Goal: Information Seeking & Learning: Learn about a topic

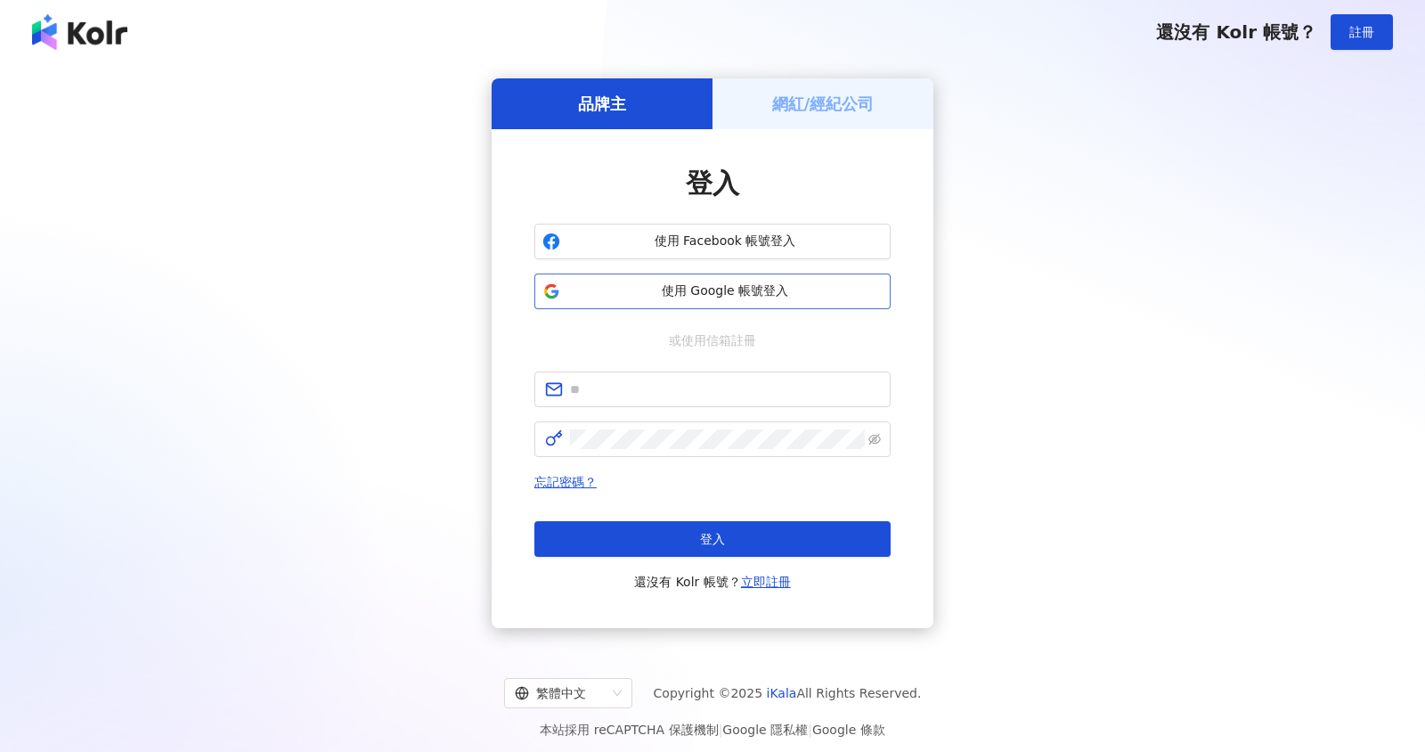
click at [707, 280] on button "使用 Google 帳號登入" at bounding box center [713, 291] width 356 height 36
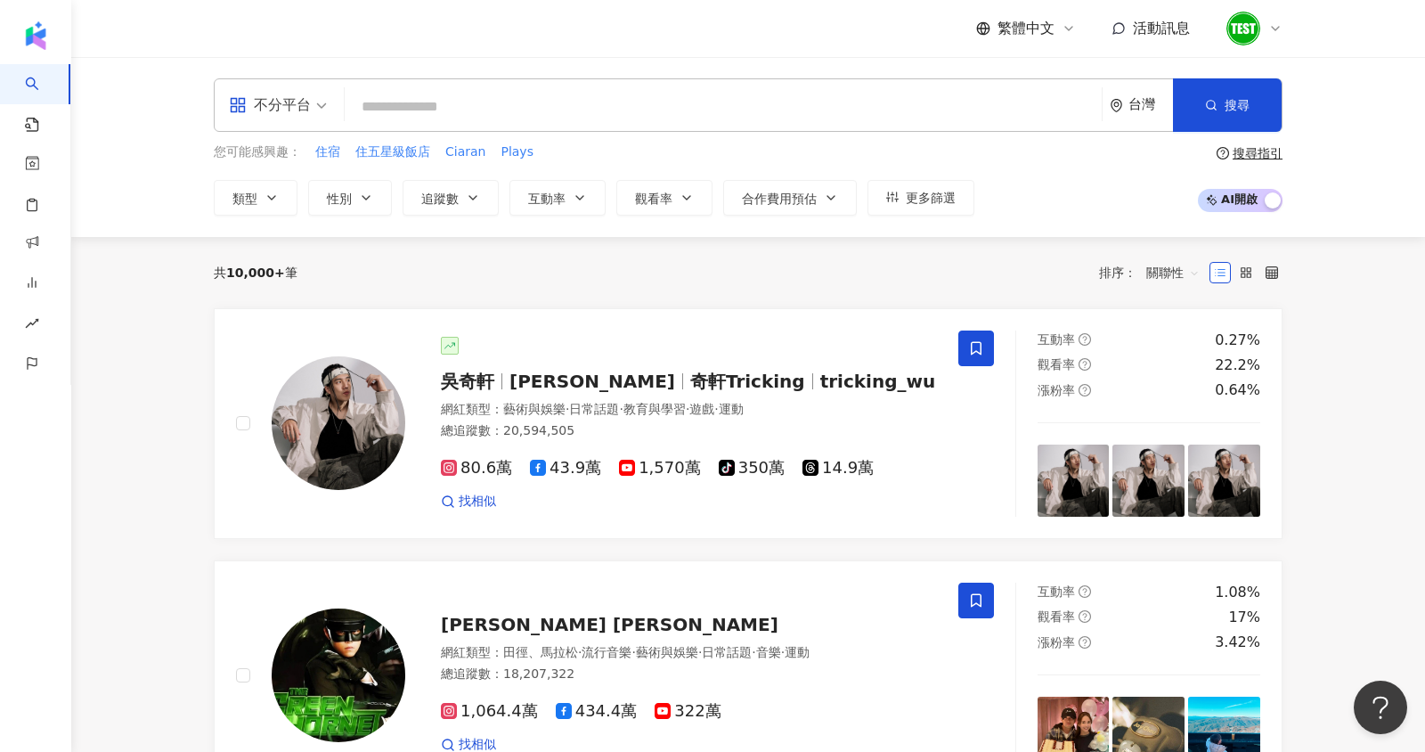
click at [1257, 189] on span "AI 開啟 AI 關閉" at bounding box center [1240, 200] width 85 height 23
click at [909, 206] on button "更多篩選" at bounding box center [921, 198] width 107 height 36
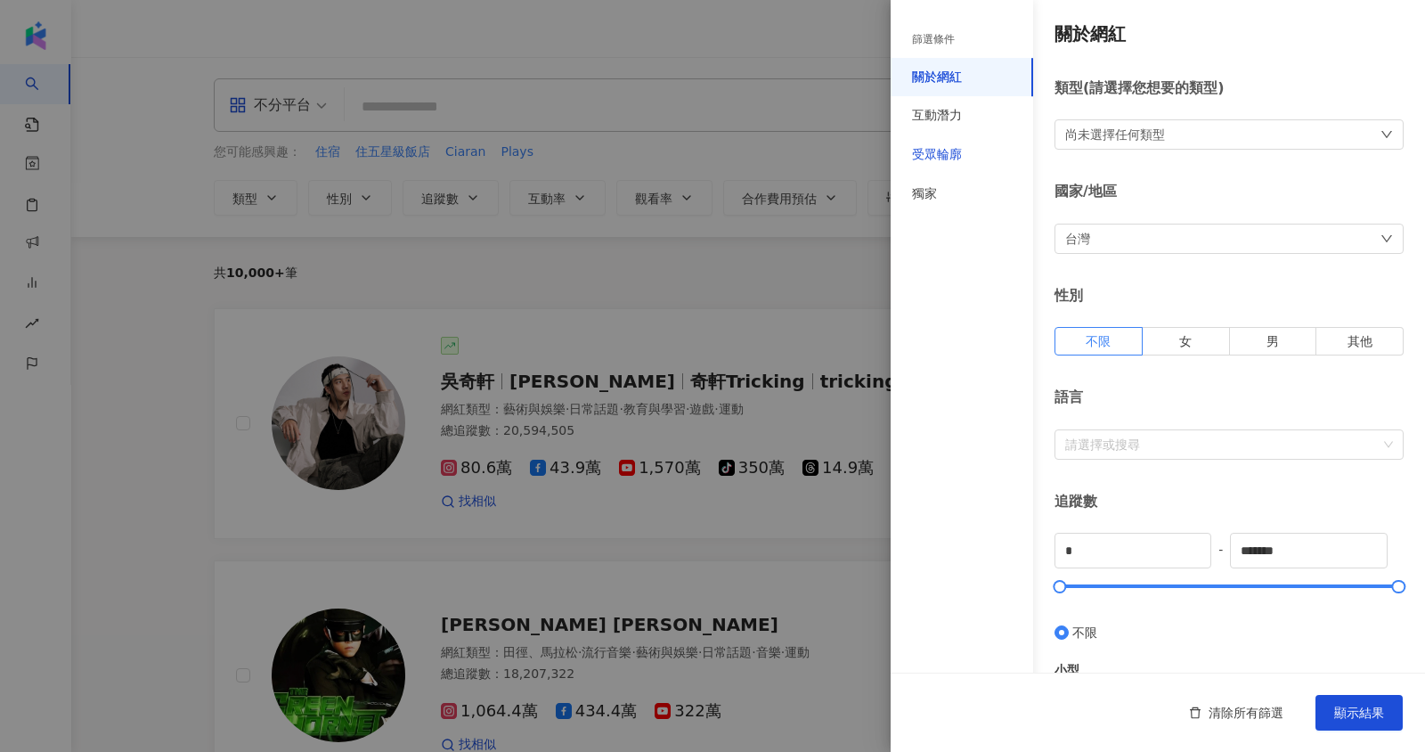
click at [917, 157] on div "受眾輪廓" at bounding box center [937, 155] width 50 height 18
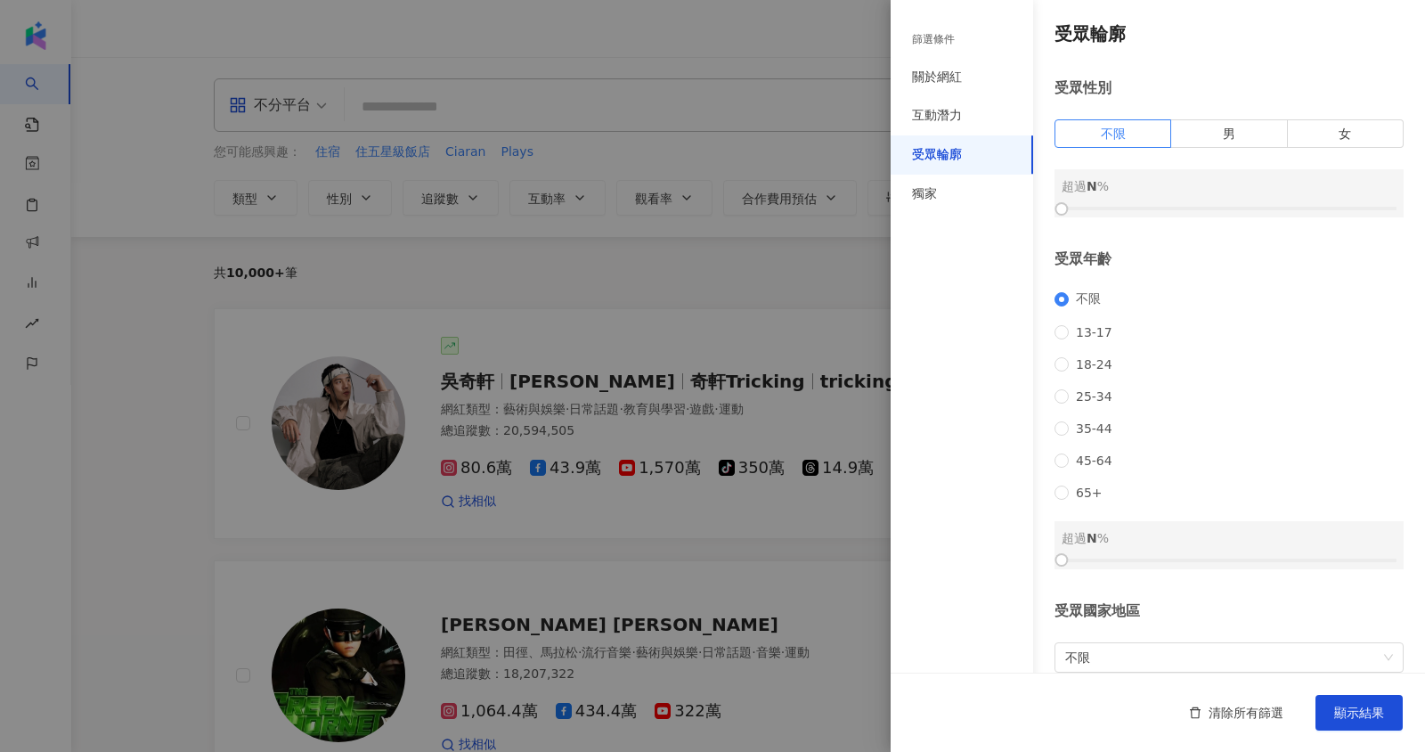
scroll to position [119, 0]
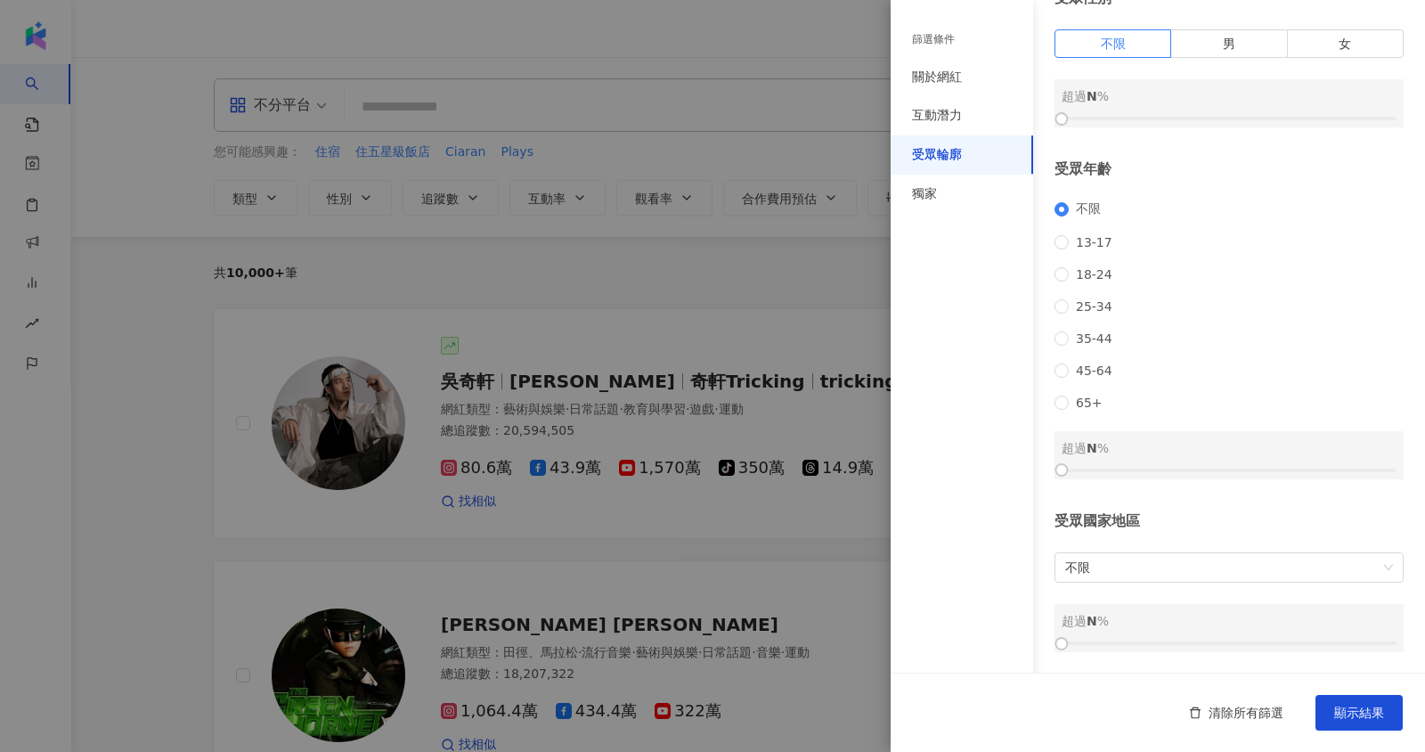
click at [743, 319] on div at bounding box center [712, 376] width 1425 height 752
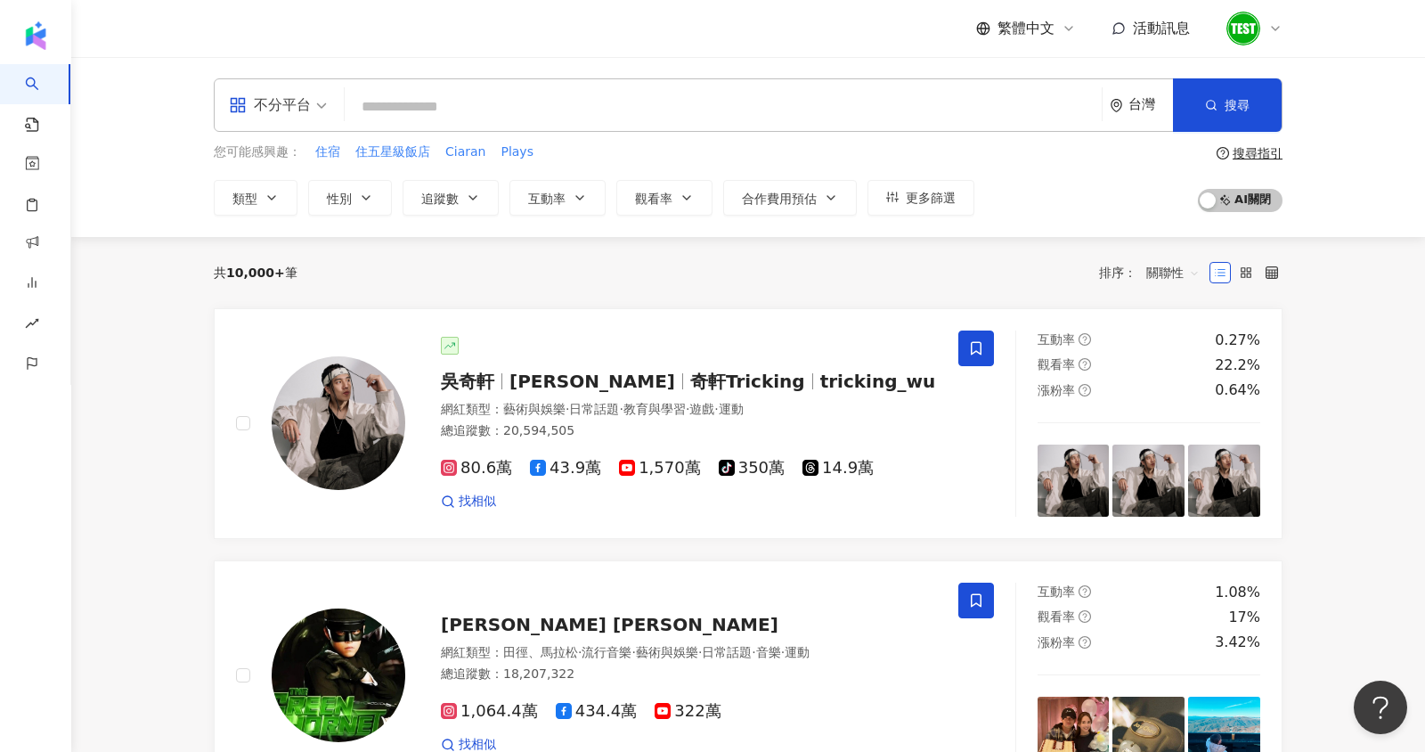
click at [445, 100] on input "search" at bounding box center [723, 107] width 743 height 34
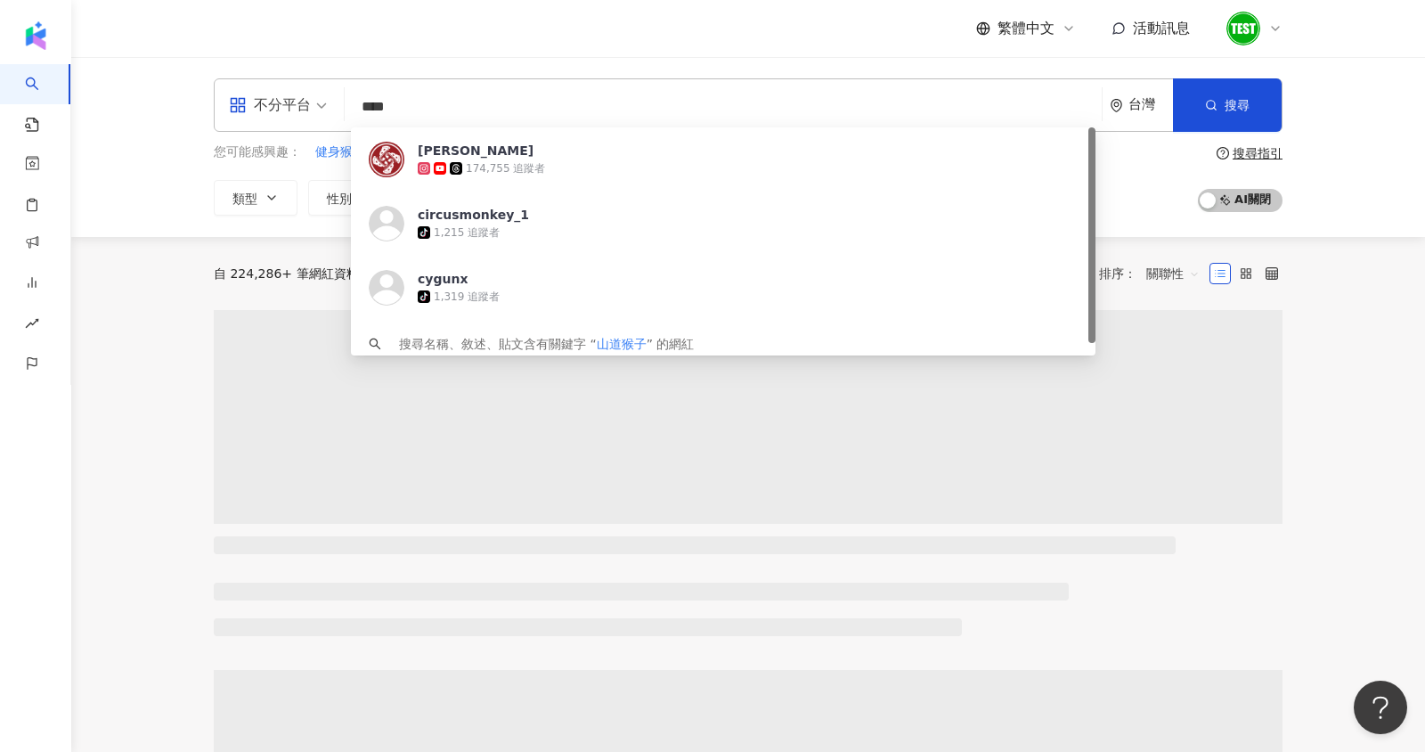
type input "****"
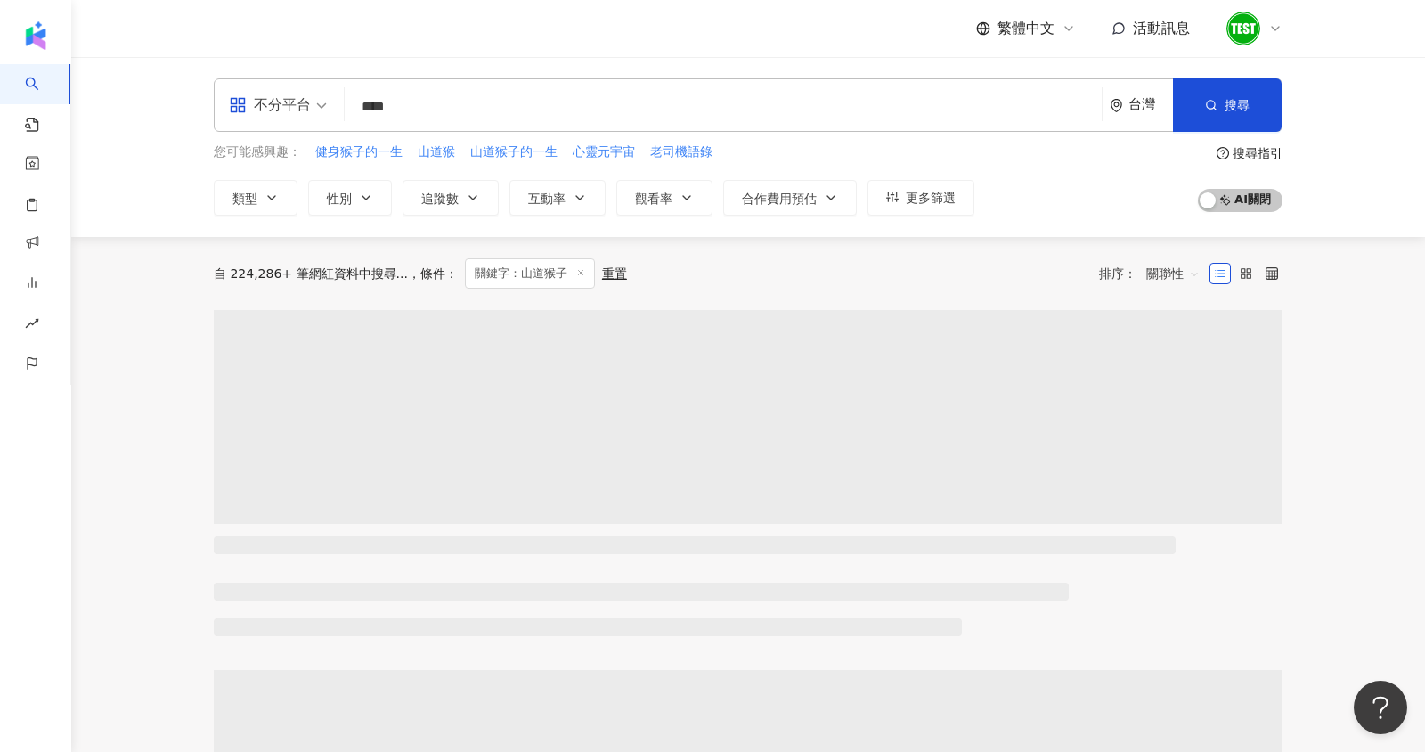
click at [1134, 191] on div "您可能感興趣： 健身猴子的一生 山道猴 山道猴子的一生 心靈元宇宙 老司機語錄 類型 性別 追蹤數 互動率 觀看率 合作費用預估 更多篩選 篩選條件 關於網紅…" at bounding box center [748, 179] width 1069 height 73
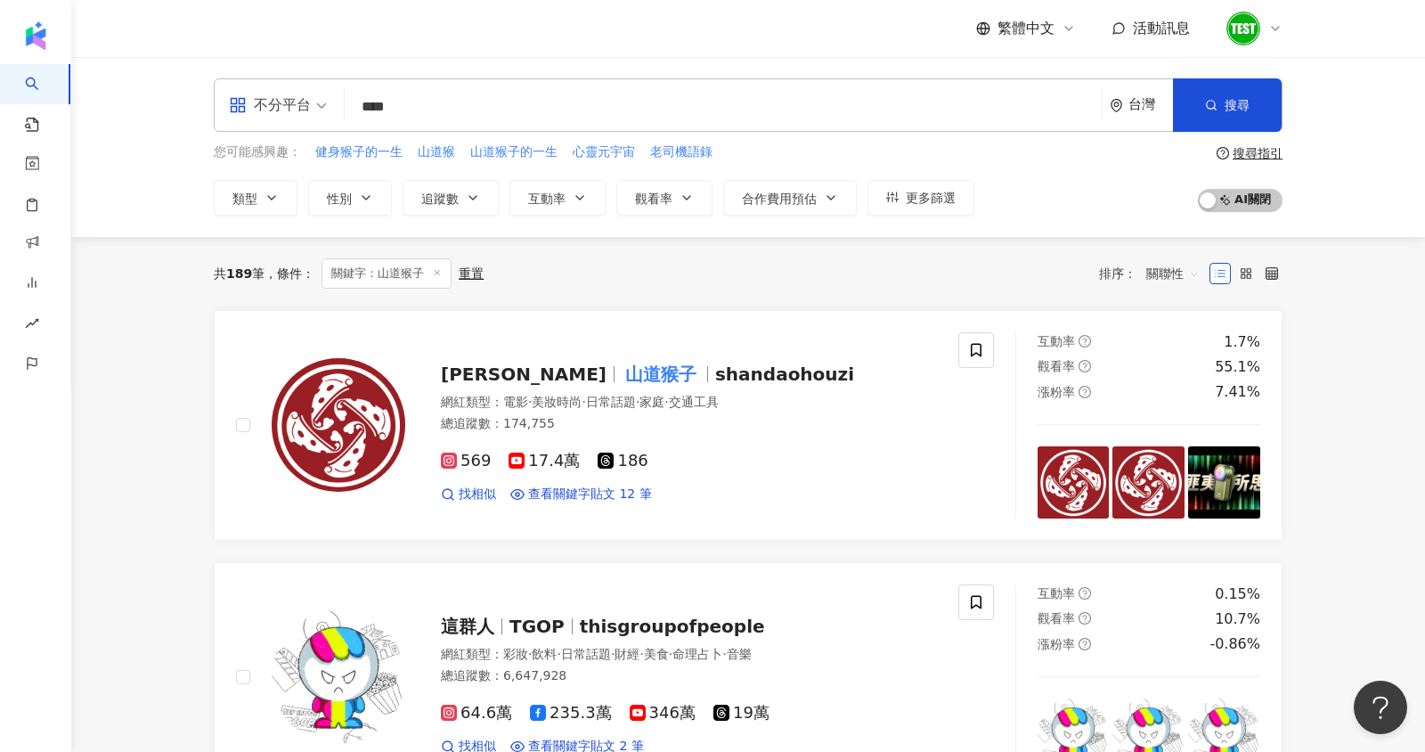
click at [1165, 270] on span "關聯性" at bounding box center [1173, 273] width 53 height 29
click at [1164, 464] on div "關鍵字" at bounding box center [1173, 460] width 45 height 20
